Goal: Information Seeking & Learning: Learn about a topic

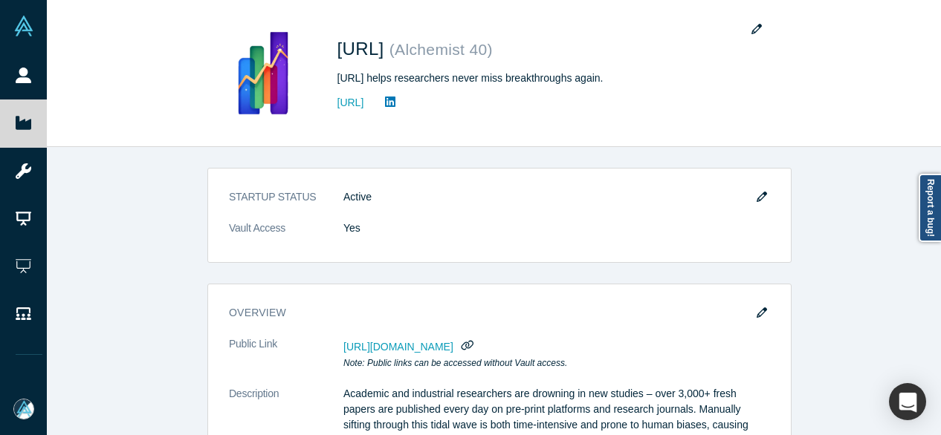
click at [28, 116] on icon at bounding box center [24, 123] width 16 height 16
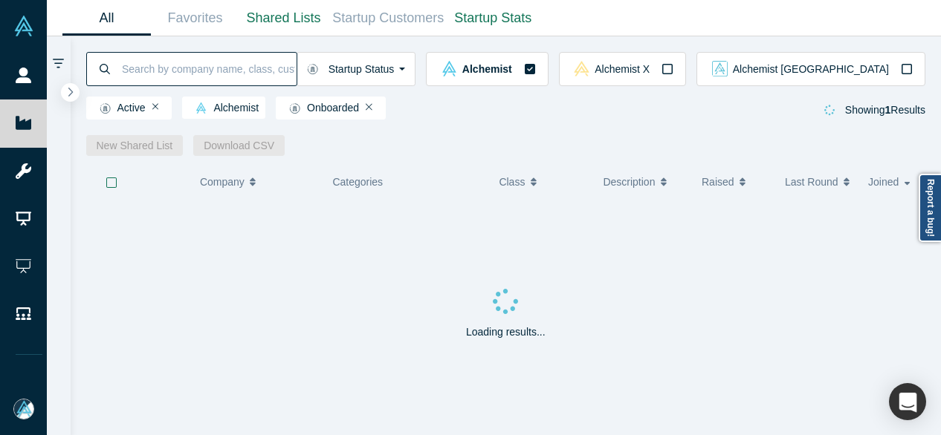
click at [221, 74] on input at bounding box center [208, 68] width 176 height 35
paste input "Industrial Dynamics"
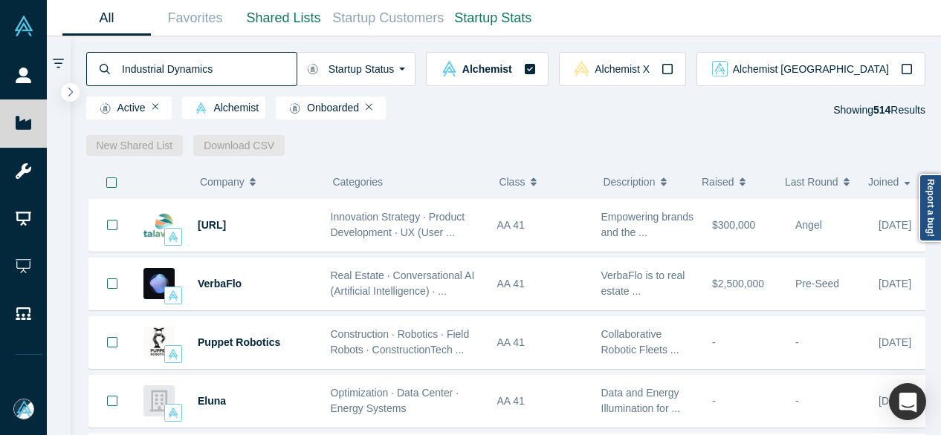
type input "Industrial Dynamics"
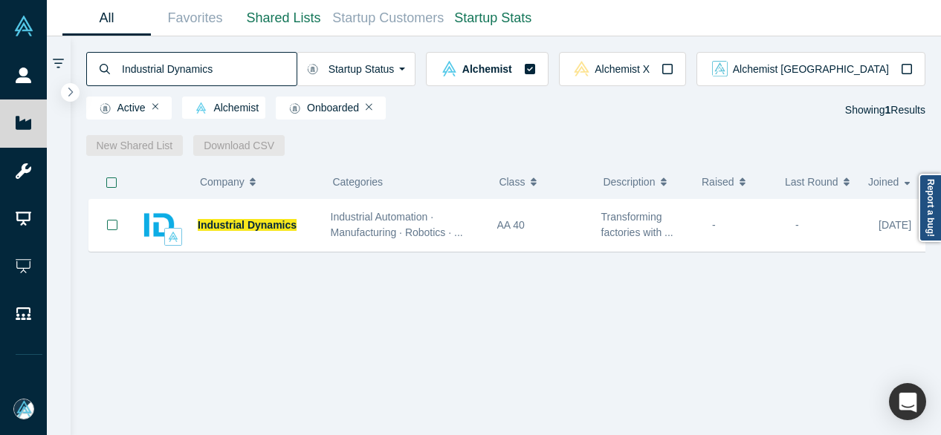
click at [520, 139] on div "New Shared List Download CSV" at bounding box center [506, 145] width 840 height 21
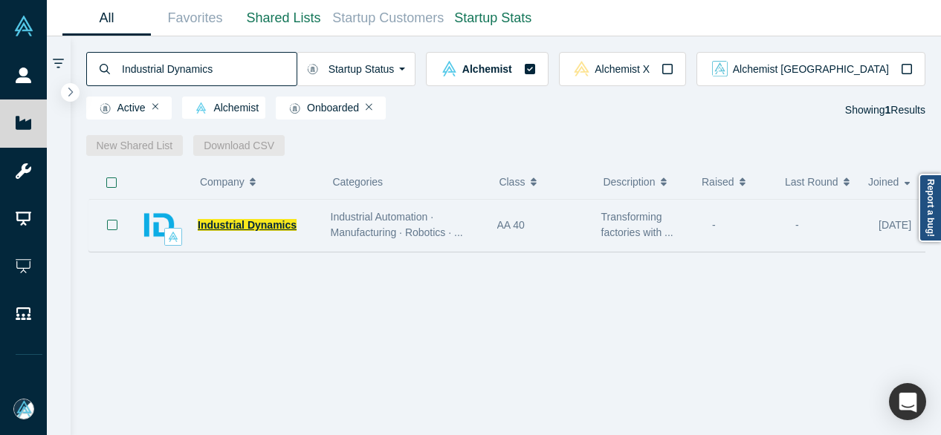
click at [266, 225] on span "Industrial Dynamics" at bounding box center [247, 225] width 99 height 12
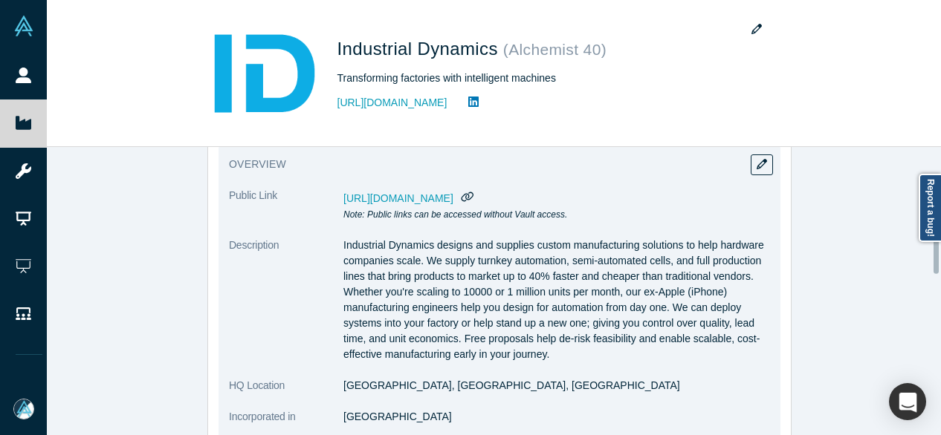
scroll to position [372, 0]
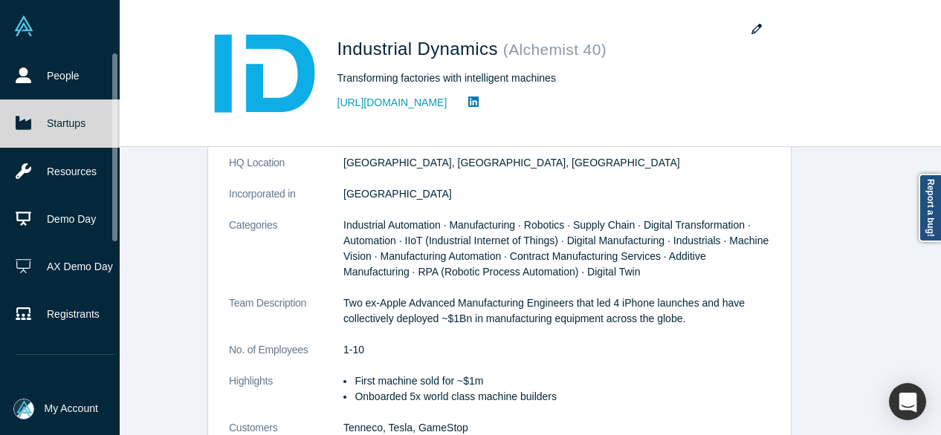
click at [7, 124] on link "Startups" at bounding box center [65, 124] width 131 height 48
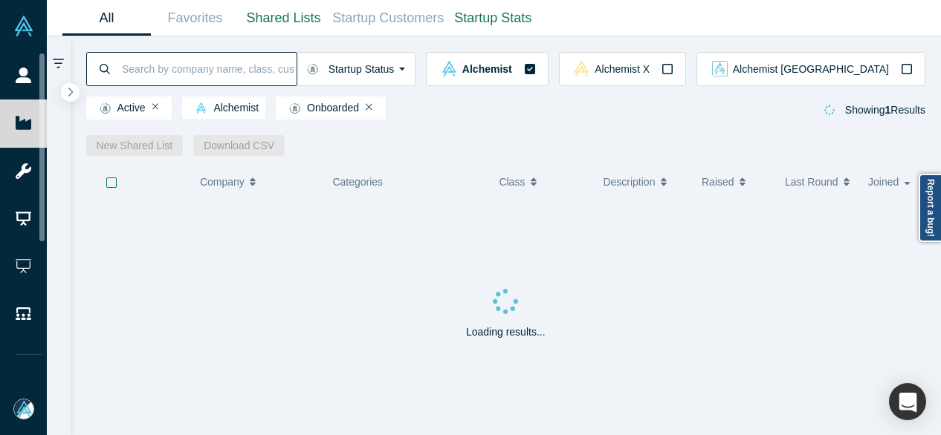
click at [211, 69] on input at bounding box center [208, 68] width 176 height 35
paste input "BUOY-FISH"
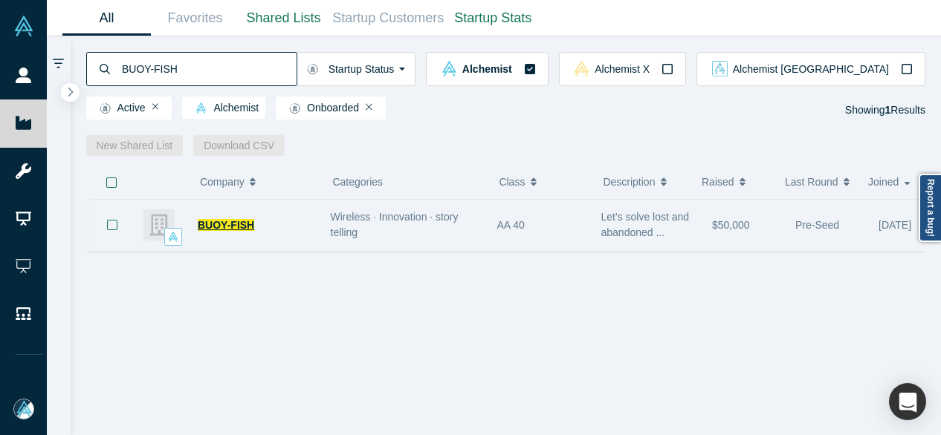
type input "BUOY-FISH"
click at [221, 227] on span "BUOY-FISH" at bounding box center [226, 225] width 56 height 12
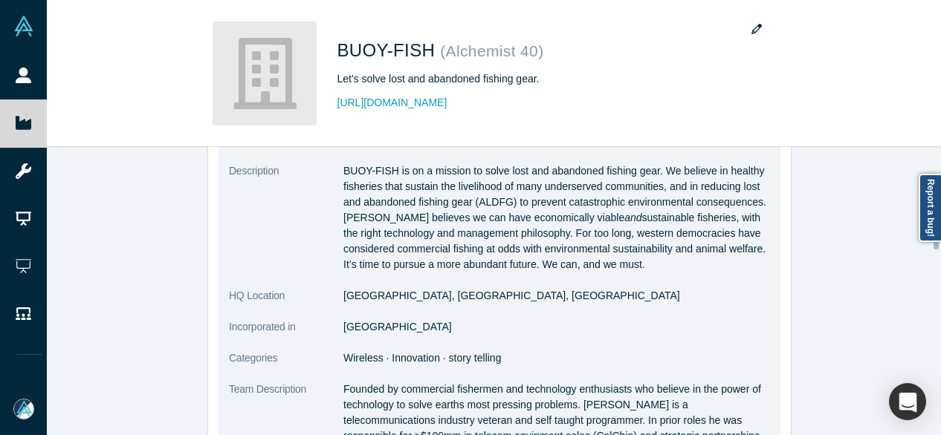
scroll to position [297, 0]
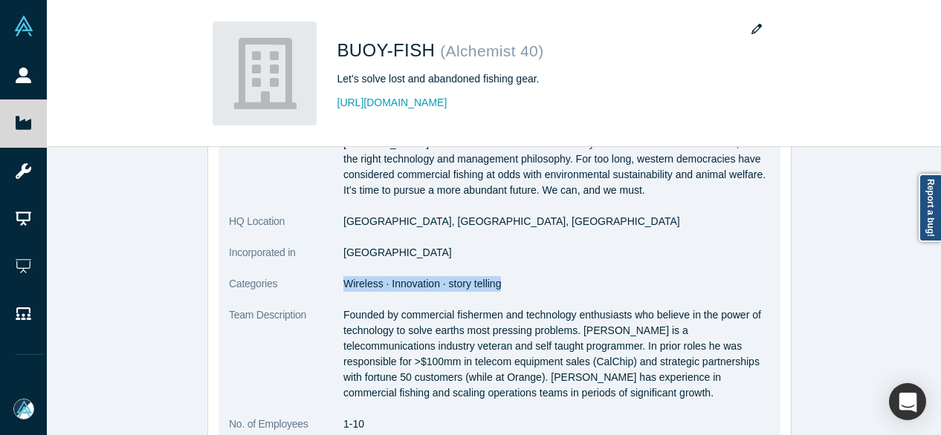
drag, startPoint x: 335, startPoint y: 283, endPoint x: 492, endPoint y: 282, distance: 156.8
click at [492, 282] on dl "Public Link https://vault.alchemistaccelerator.com/companies/public/buoy-fish N…" at bounding box center [499, 282] width 541 height 487
copy dl "Wireless · Innovation · story telling"
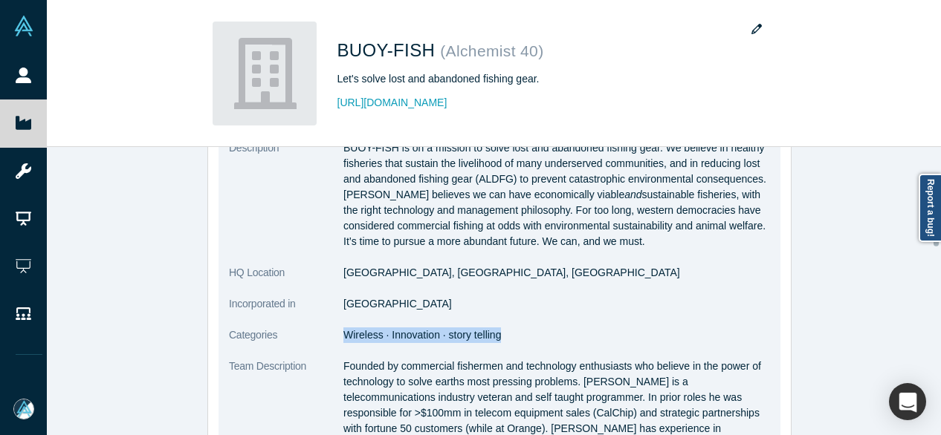
scroll to position [223, 0]
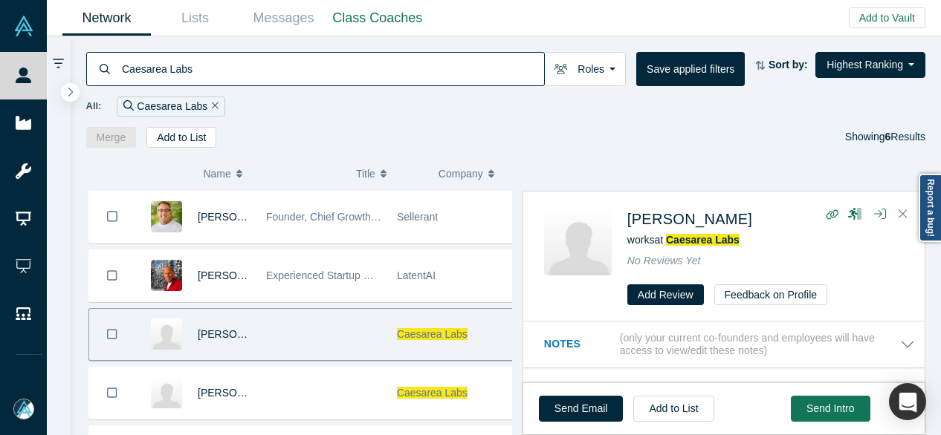
drag, startPoint x: 211, startPoint y: 71, endPoint x: 114, endPoint y: 62, distance: 97.0
click at [114, 62] on div "Caesarea Labs" at bounding box center [315, 69] width 459 height 34
paste input "Network.app"
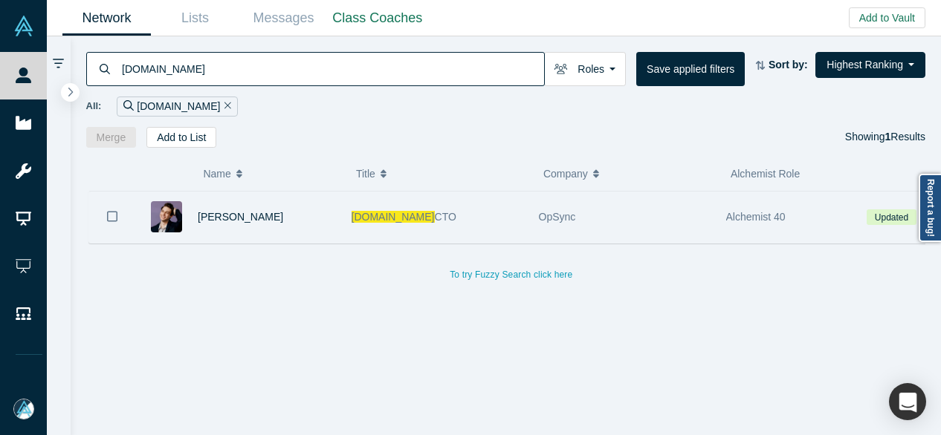
type input "Network.app"
click at [369, 216] on span "network.app" at bounding box center [392, 217] width 83 height 12
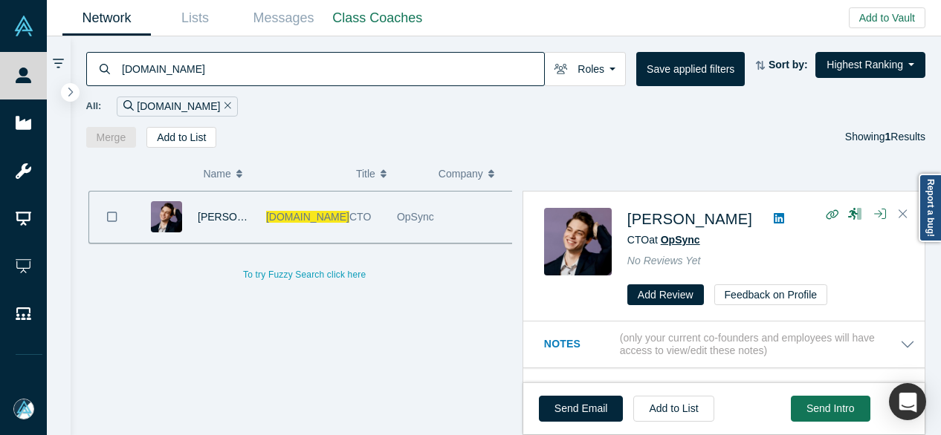
click at [684, 239] on span "OpSync" at bounding box center [680, 240] width 39 height 12
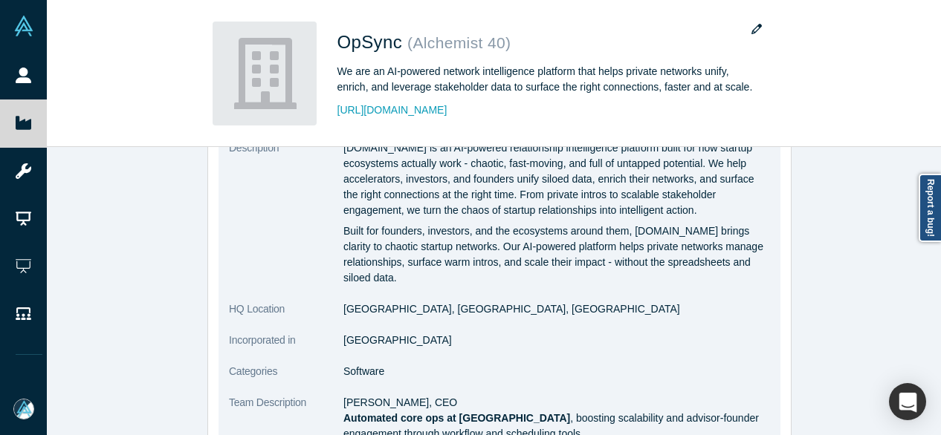
scroll to position [223, 0]
